Goal: Book appointment/travel/reservation

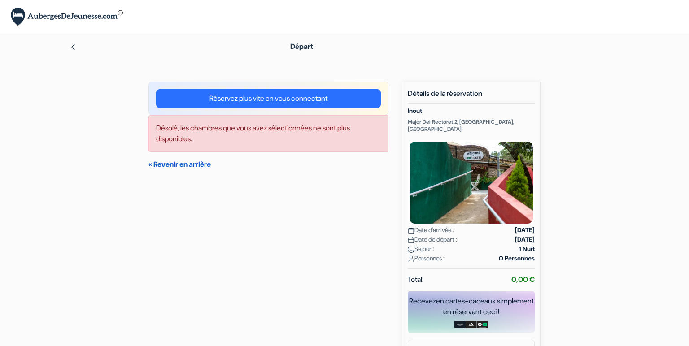
click at [205, 165] on link "« Revenir en arrière" at bounding box center [179, 164] width 62 height 9
click at [204, 165] on link "« Revenir en arrière" at bounding box center [179, 164] width 62 height 9
click at [196, 168] on link "« Revenir en arrière" at bounding box center [179, 164] width 62 height 9
